Goal: Transaction & Acquisition: Subscribe to service/newsletter

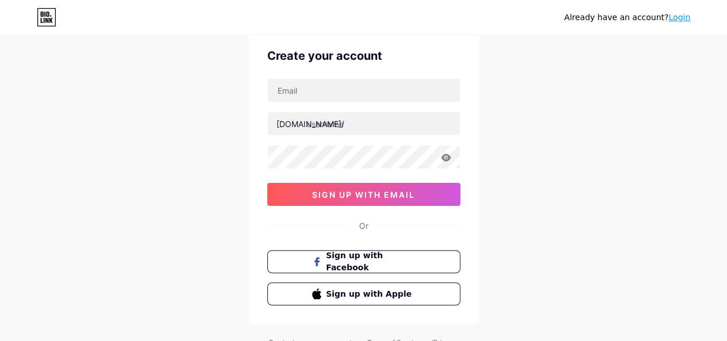
scroll to position [40, 0]
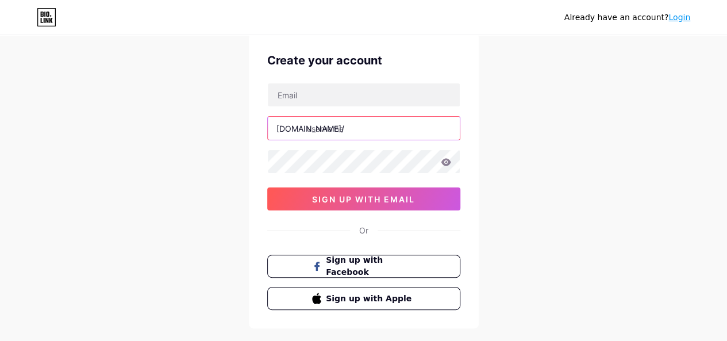
click at [318, 128] on input "text" at bounding box center [364, 128] width 192 height 23
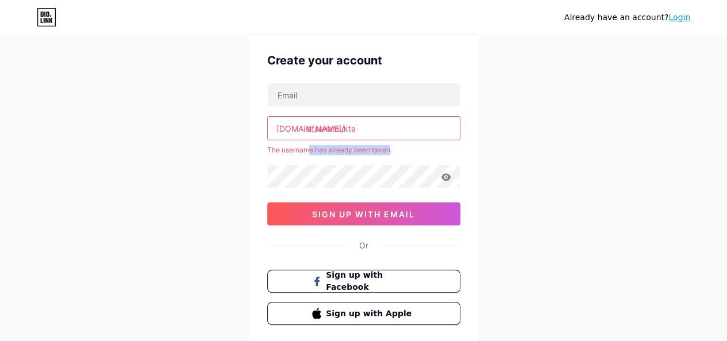
drag, startPoint x: 306, startPoint y: 150, endPoint x: 392, endPoint y: 151, distance: 85.6
click at [392, 151] on div "The username has already been taken." at bounding box center [363, 150] width 193 height 10
drag, startPoint x: 306, startPoint y: 126, endPoint x: 373, endPoint y: 129, distance: 67.3
click at [373, 129] on input "afsanamukta" at bounding box center [364, 128] width 192 height 23
click at [338, 129] on input "afsanamukta" at bounding box center [364, 128] width 192 height 23
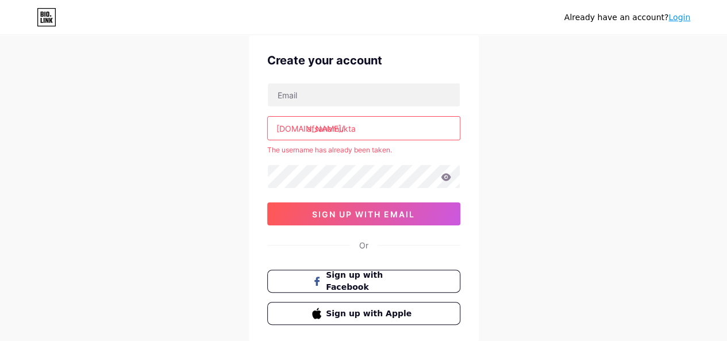
drag, startPoint x: 365, startPoint y: 128, endPoint x: 284, endPoint y: 126, distance: 81.0
click at [284, 126] on div "[DOMAIN_NAME]/ afsanamukta" at bounding box center [363, 128] width 193 height 24
click at [141, 92] on div "Already have an account? Login Create your account [DOMAIN_NAME]/ afsanamukta T…" at bounding box center [363, 187] width 727 height 454
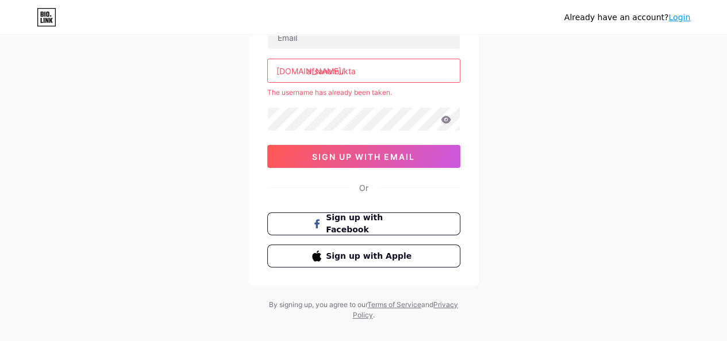
drag, startPoint x: 306, startPoint y: 72, endPoint x: 367, endPoint y: 72, distance: 60.3
click at [367, 72] on input "afsanamukta" at bounding box center [364, 70] width 192 height 23
click at [321, 72] on input "afsanamukta" at bounding box center [364, 70] width 192 height 23
drag, startPoint x: 304, startPoint y: 71, endPoint x: 515, endPoint y: 0, distance: 222.4
click at [368, 71] on div "[DOMAIN_NAME]/ afsanamukta" at bounding box center [363, 71] width 193 height 24
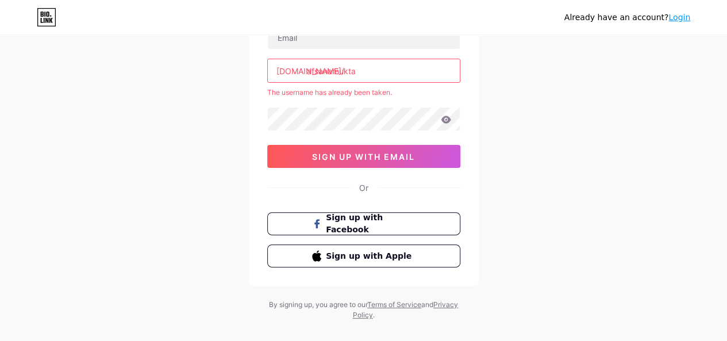
drag, startPoint x: 363, startPoint y: 68, endPoint x: 300, endPoint y: 68, distance: 62.6
click at [300, 68] on div "[DOMAIN_NAME]/ afsanamukta" at bounding box center [363, 71] width 193 height 24
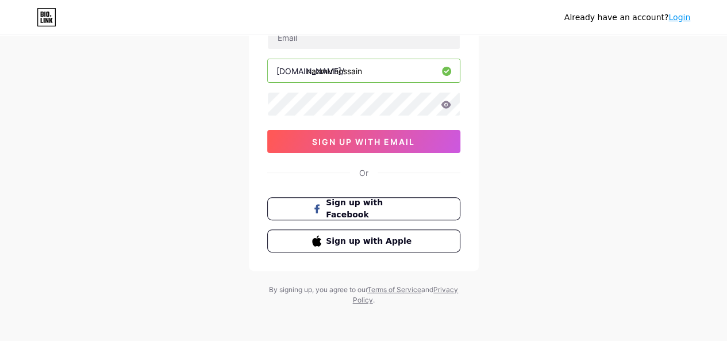
click at [348, 65] on input "nazmulhossain" at bounding box center [364, 70] width 192 height 23
type input "nazmulhosen"
click at [492, 68] on div "Already have an account? Login Create your account [DOMAIN_NAME]/ nazmulhosen 0…" at bounding box center [363, 121] width 727 height 439
drag, startPoint x: 369, startPoint y: 68, endPoint x: 304, endPoint y: 68, distance: 64.3
click at [304, 68] on div "[DOMAIN_NAME]/ nazmulhosen" at bounding box center [363, 71] width 193 height 24
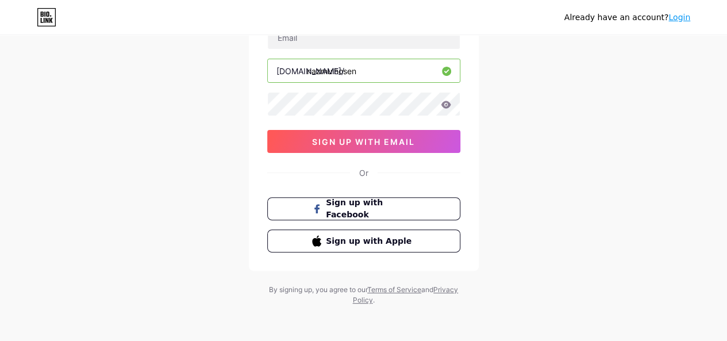
click at [372, 72] on input "nazmulhosen" at bounding box center [364, 70] width 192 height 23
